Goal: Task Accomplishment & Management: Manage account settings

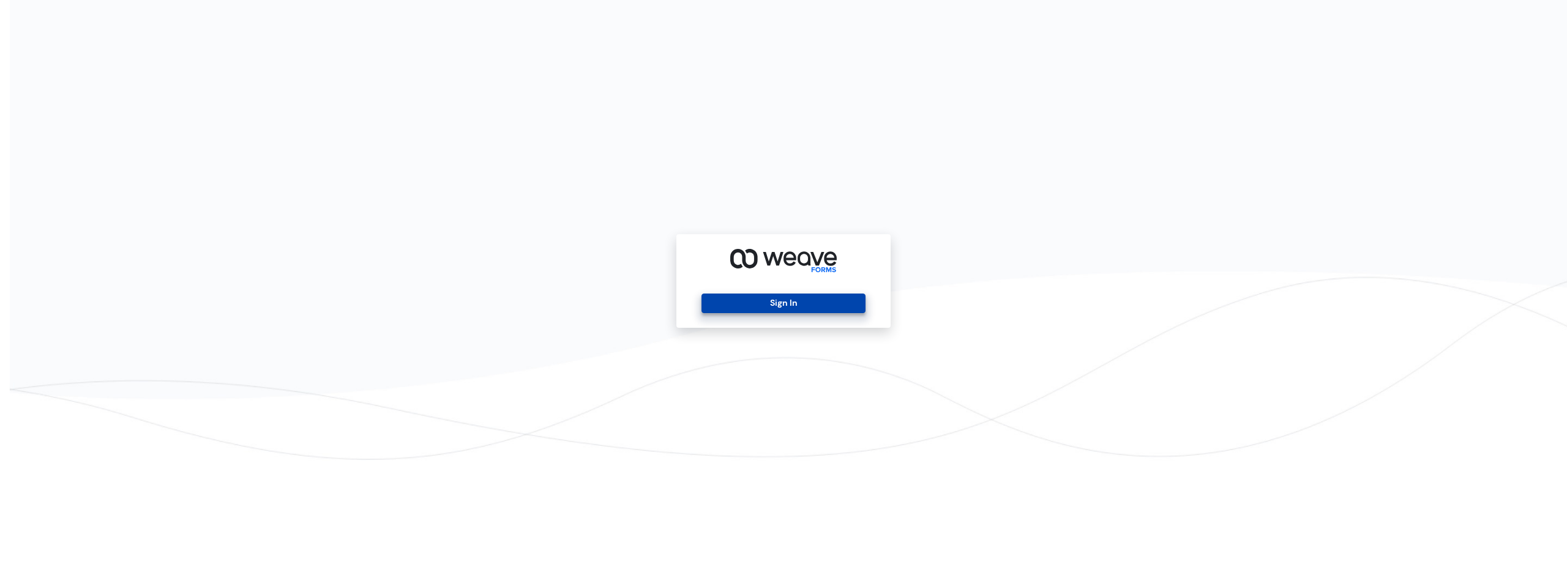
click at [824, 295] on button "Sign In" at bounding box center [782, 304] width 163 height 20
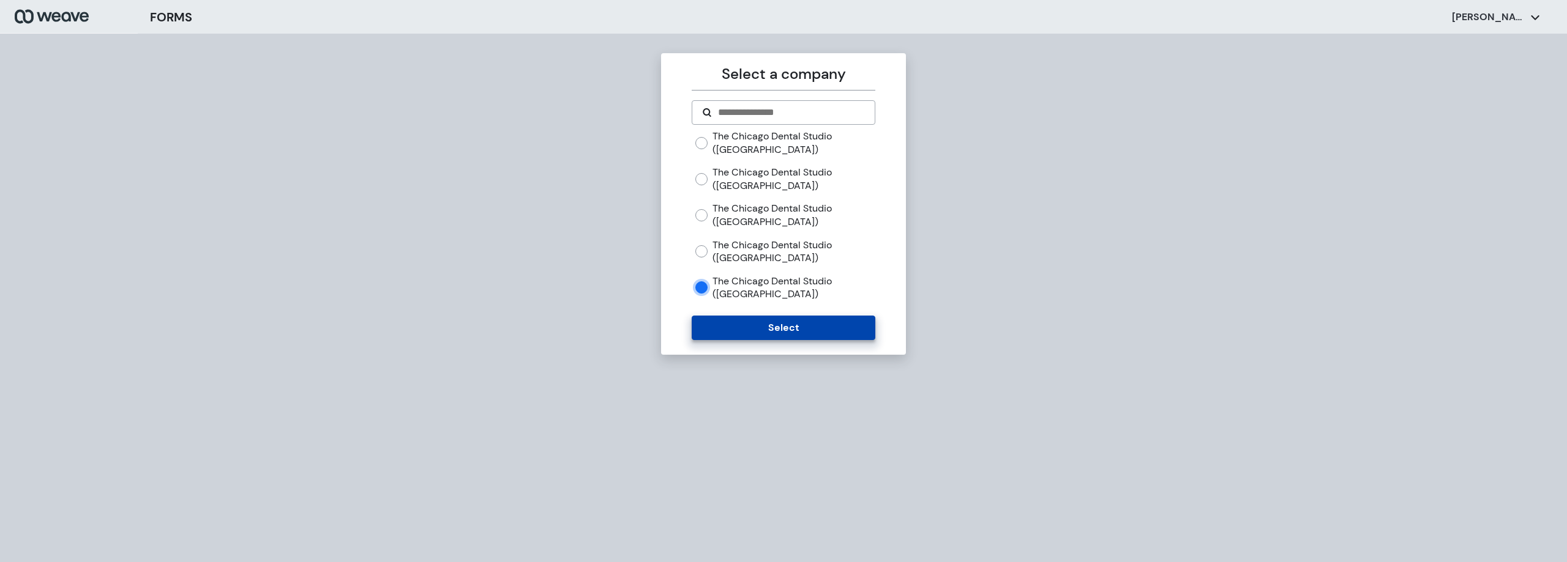
click at [752, 316] on button "Select" at bounding box center [783, 328] width 183 height 24
